Goal: Information Seeking & Learning: Check status

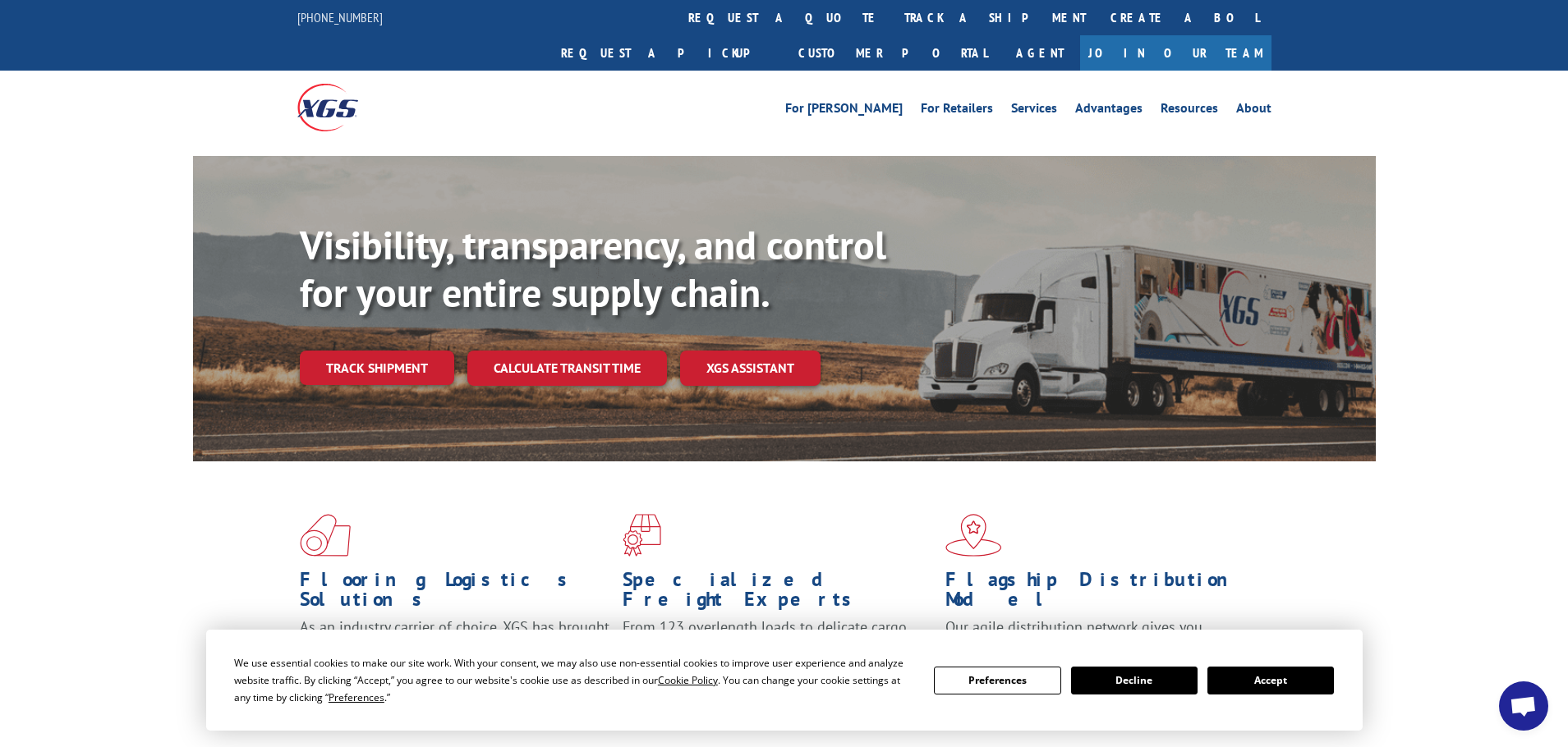
drag, startPoint x: 1266, startPoint y: 679, endPoint x: 1280, endPoint y: 675, distance: 14.6
click at [1270, 676] on button "Accept" at bounding box center [1271, 680] width 127 height 28
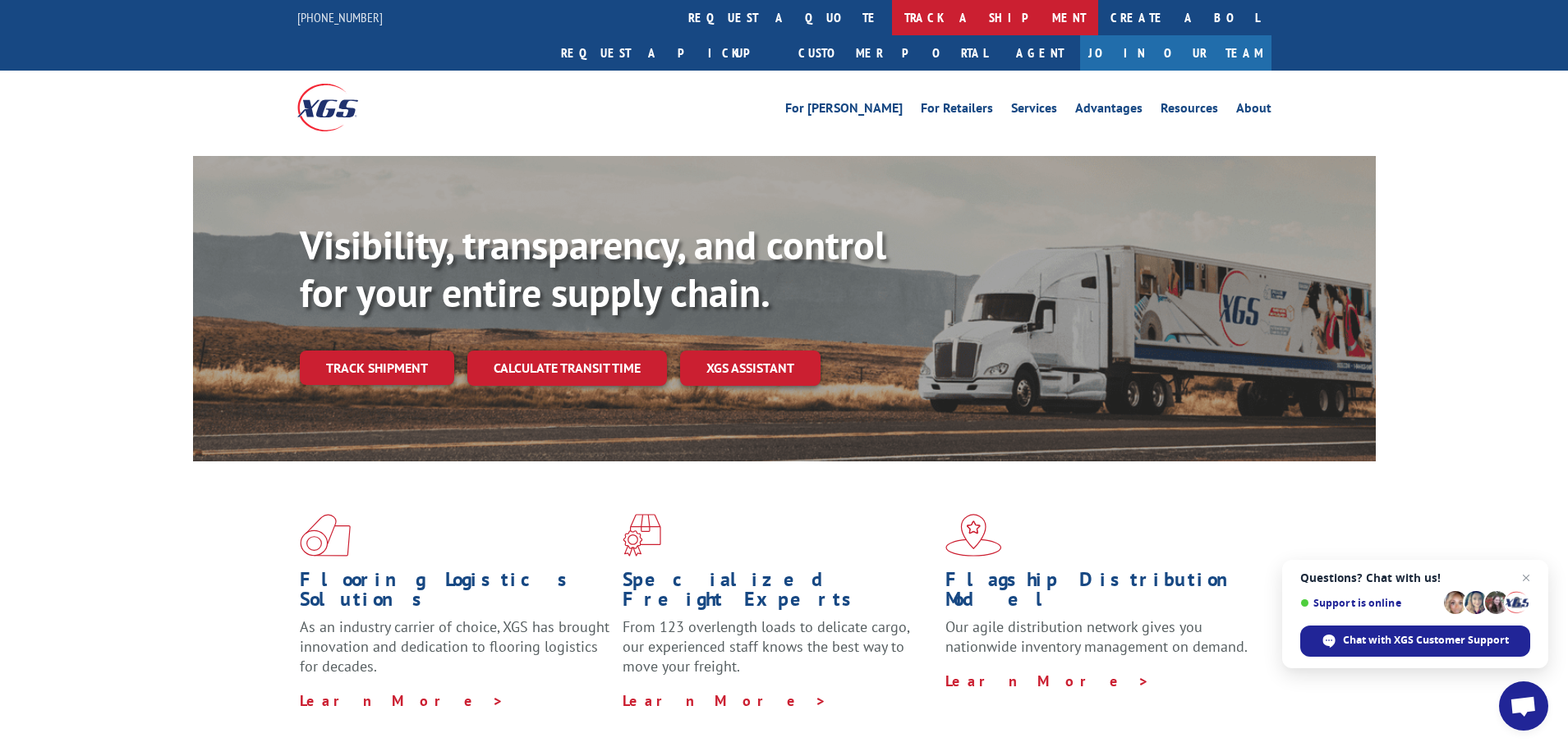
click at [892, 10] on link "track a shipment" at bounding box center [995, 17] width 206 height 35
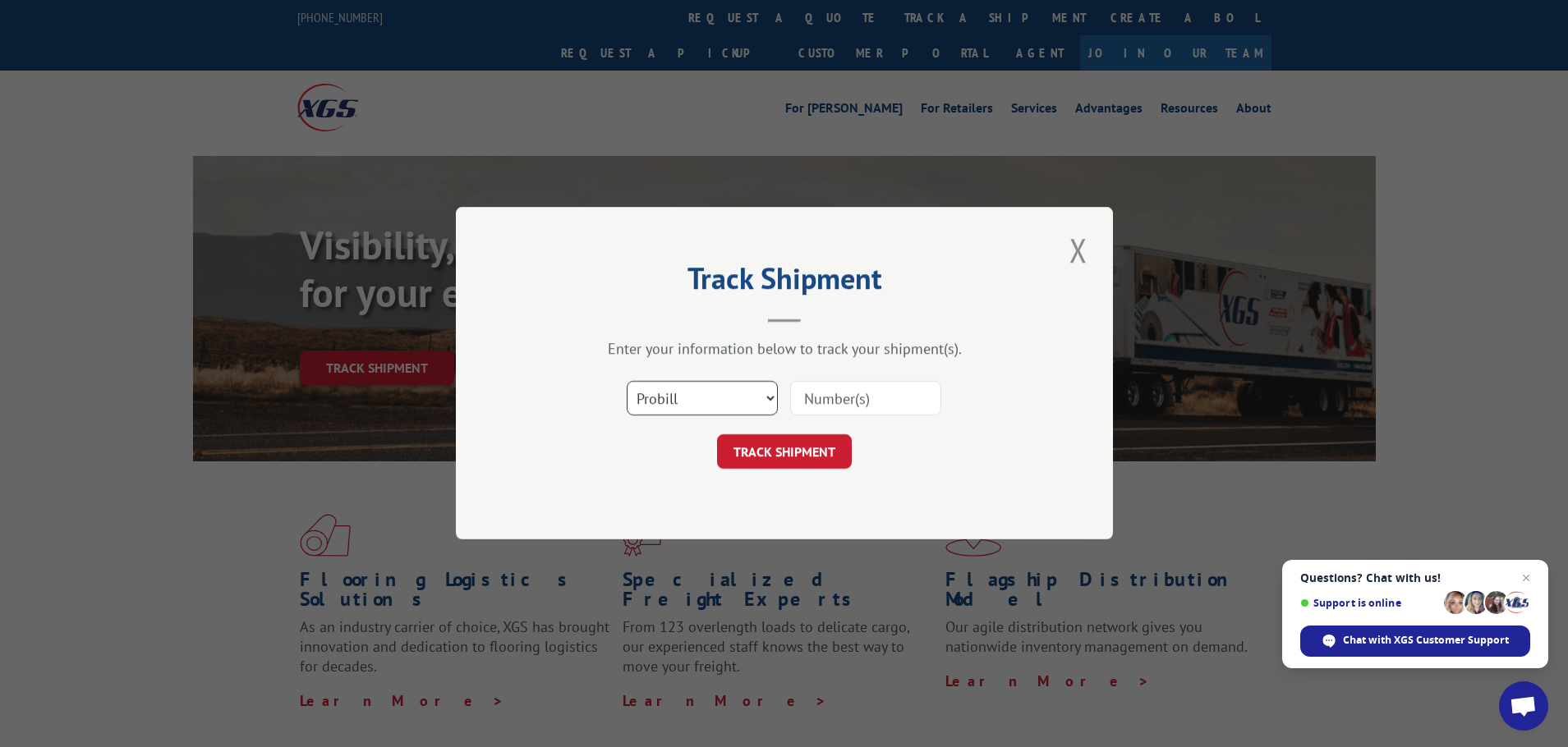
click at [769, 394] on select "Select category... Probill BOL PO" at bounding box center [702, 399] width 151 height 35
select select "po"
click at [627, 382] on select "Select category... Probill BOL PO" at bounding box center [702, 399] width 151 height 35
click at [815, 397] on input at bounding box center [865, 399] width 151 height 35
paste input "57512268"
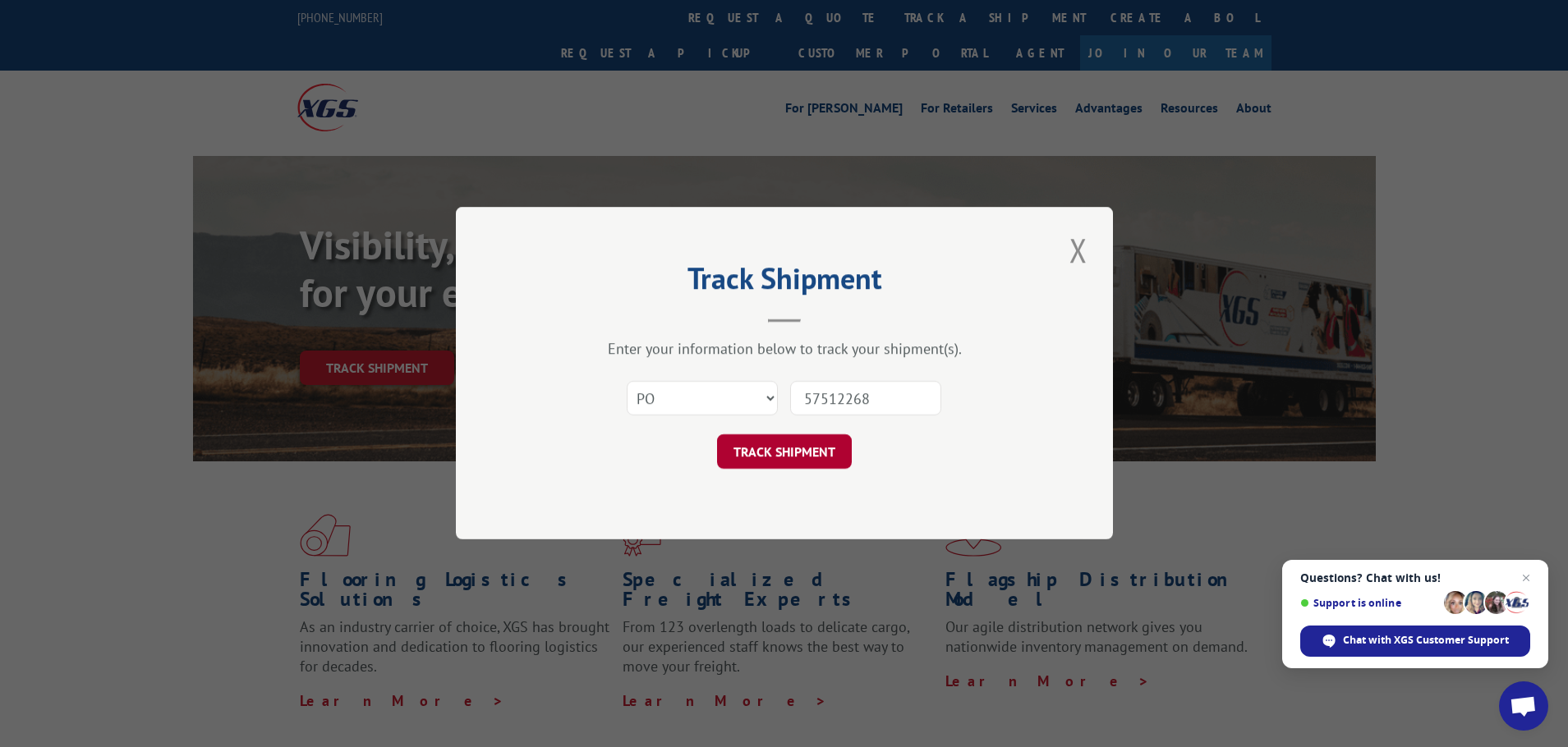
type input "57512268"
click at [775, 453] on button "TRACK SHIPMENT" at bounding box center [784, 452] width 134 height 35
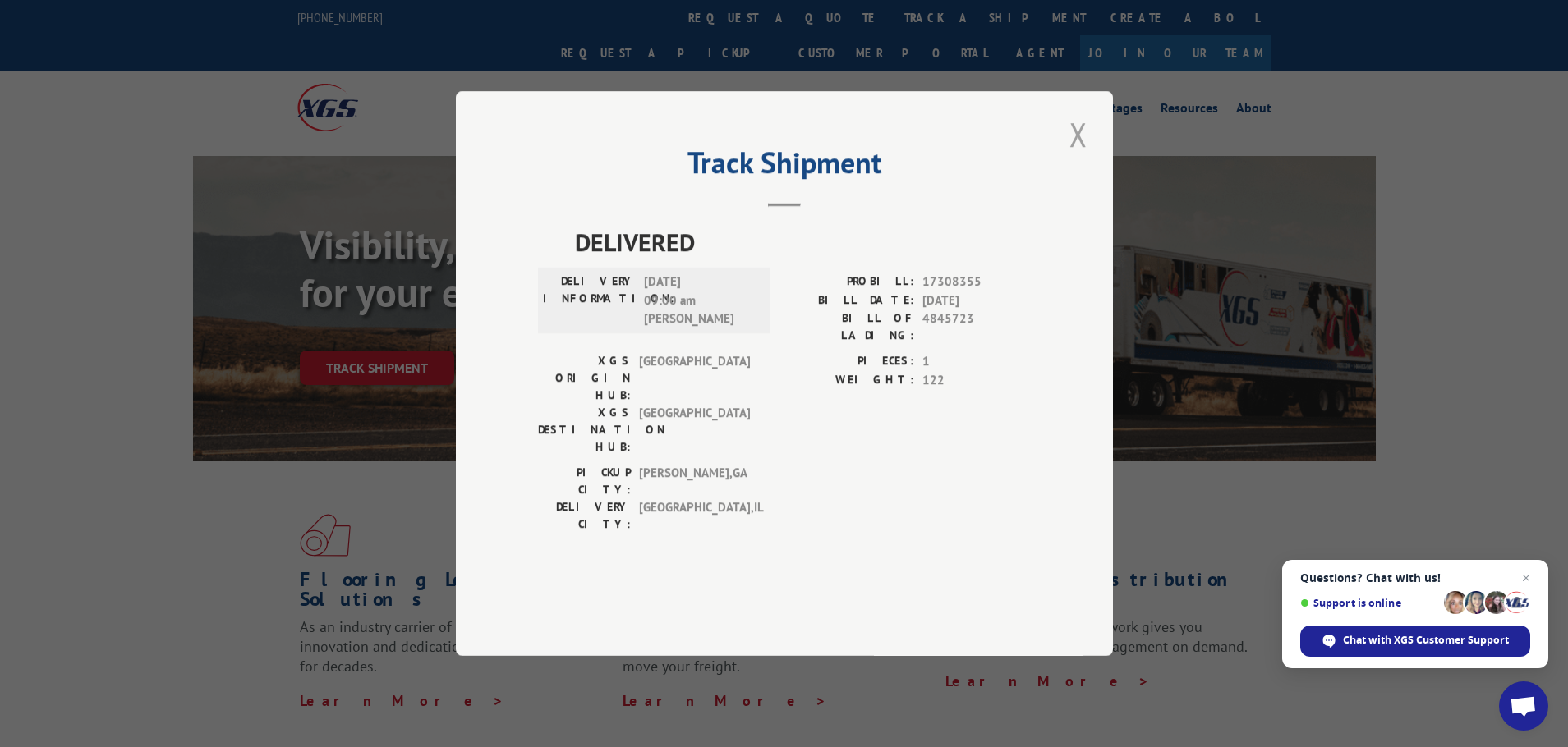
click at [1078, 156] on button "Close modal" at bounding box center [1079, 134] width 28 height 45
